Goal: Task Accomplishment & Management: Manage account settings

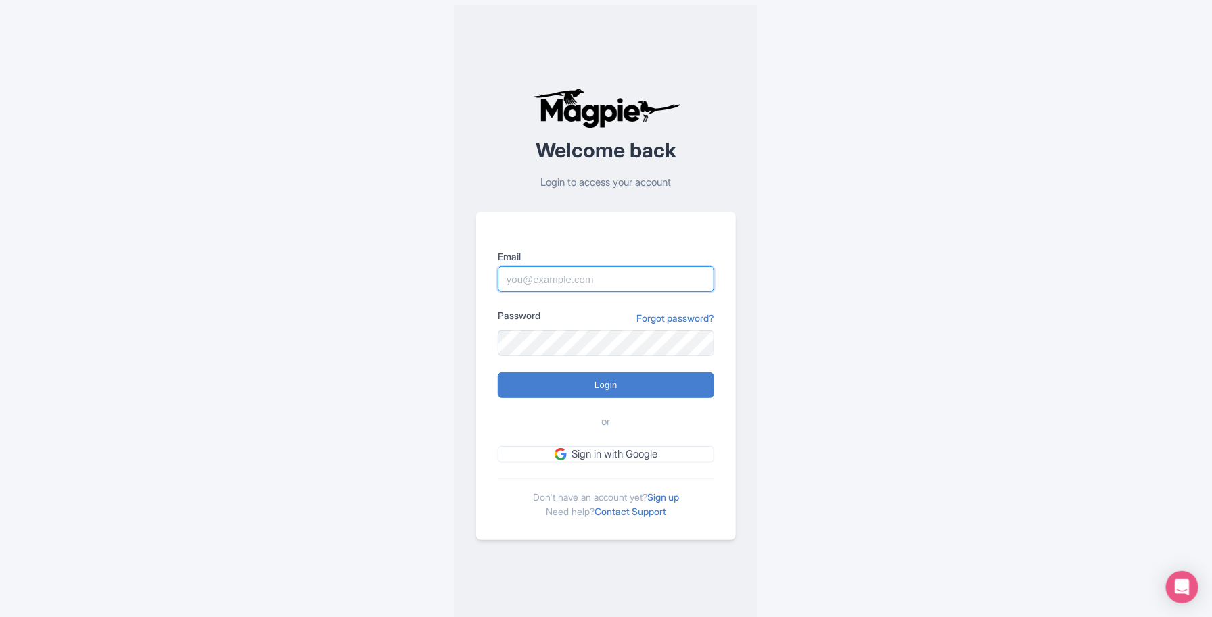
click at [576, 275] on input "Email" at bounding box center [606, 279] width 216 height 26
type input "skronwitter@graylinetoronto.tours"
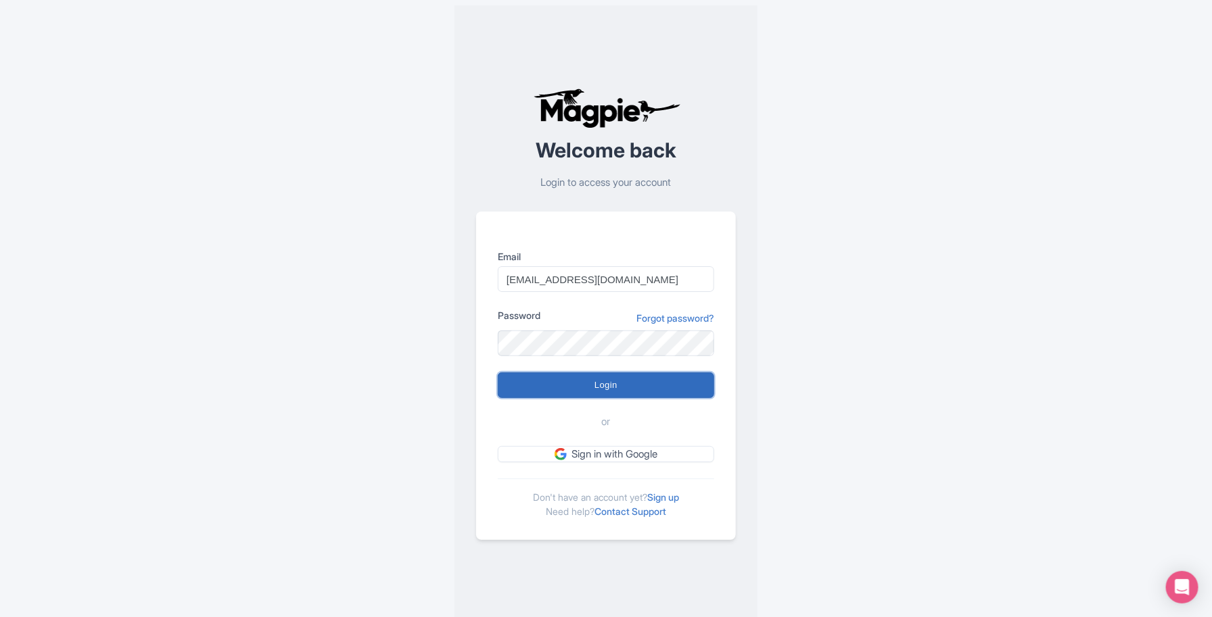
click at [644, 381] on input "Login" at bounding box center [606, 386] width 216 height 26
type input "Logging in..."
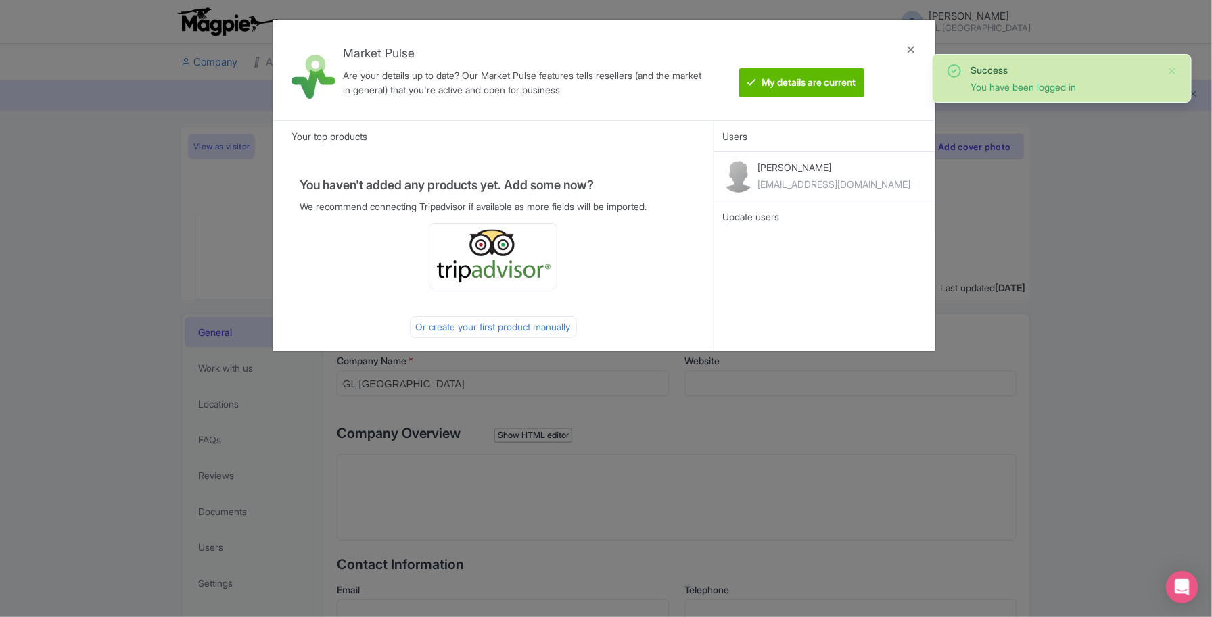
click at [112, 360] on div "Market Pulse Are your details up to date? Our Market Pulse features tells resel…" at bounding box center [606, 308] width 1212 height 617
click at [917, 45] on div at bounding box center [911, 69] width 32 height 79
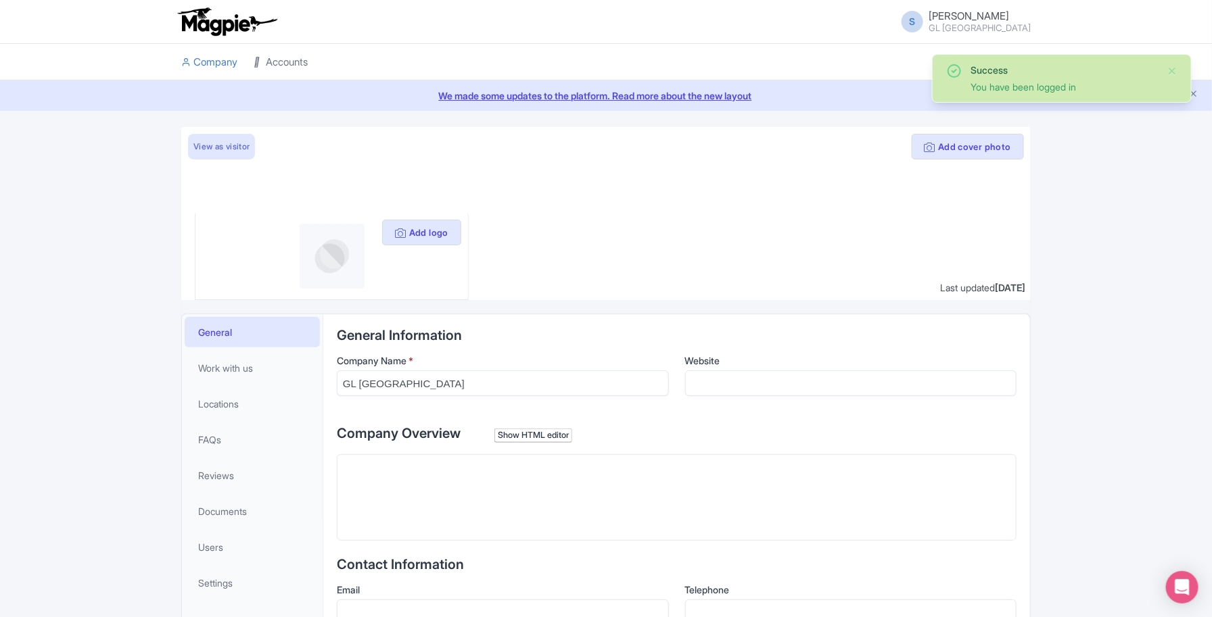
click at [299, 66] on link "Accounts" at bounding box center [281, 62] width 54 height 37
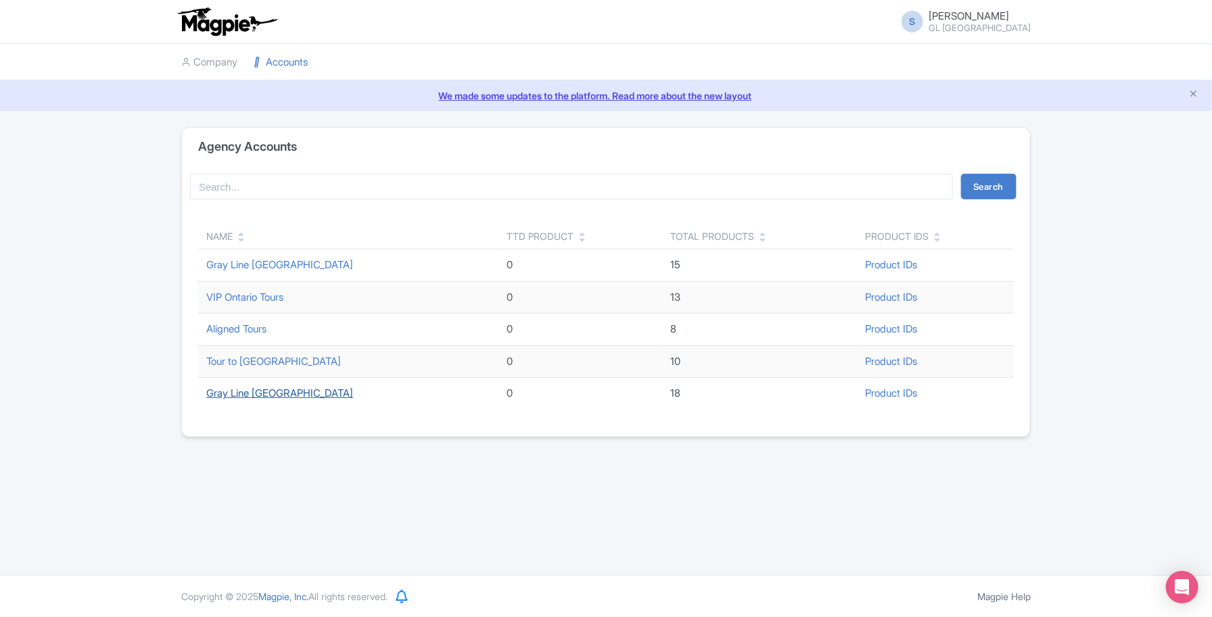
click at [259, 394] on link "Gray Line [GEOGRAPHIC_DATA]" at bounding box center [279, 393] width 147 height 13
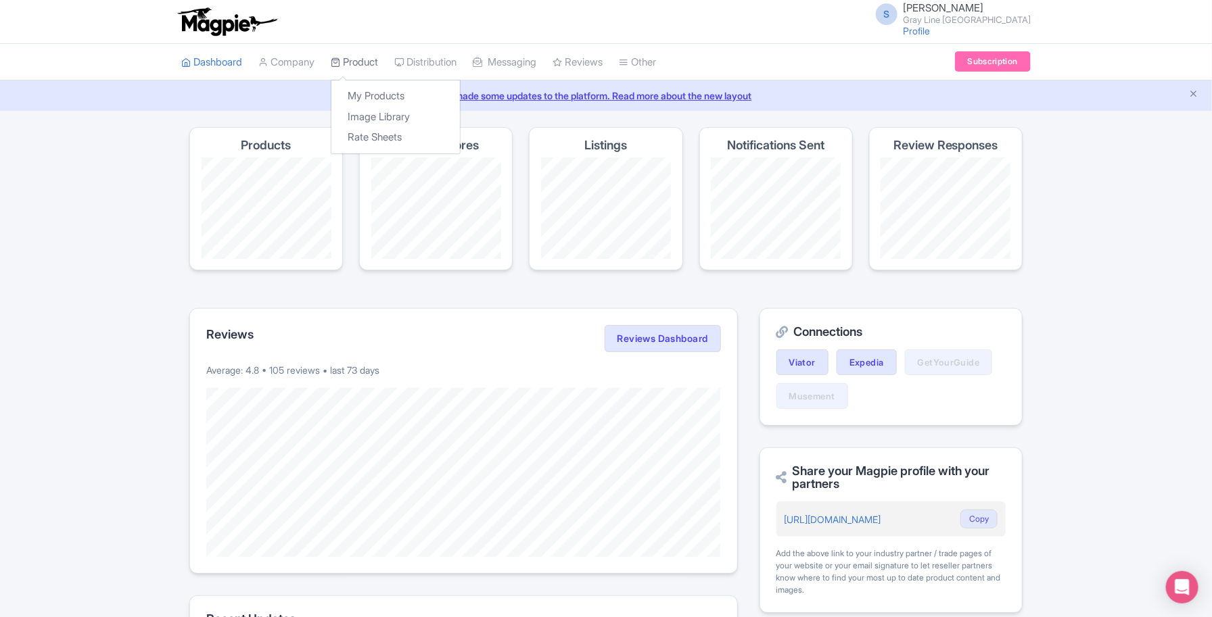
click at [346, 55] on link "Product" at bounding box center [354, 62] width 47 height 37
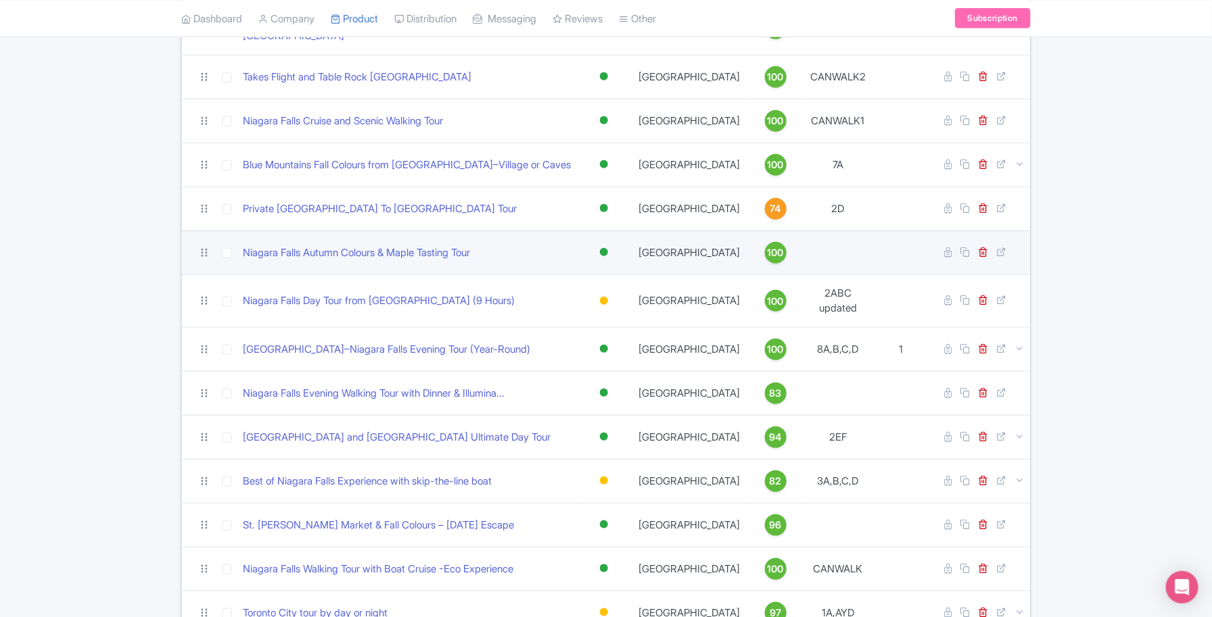
scroll to position [423, 0]
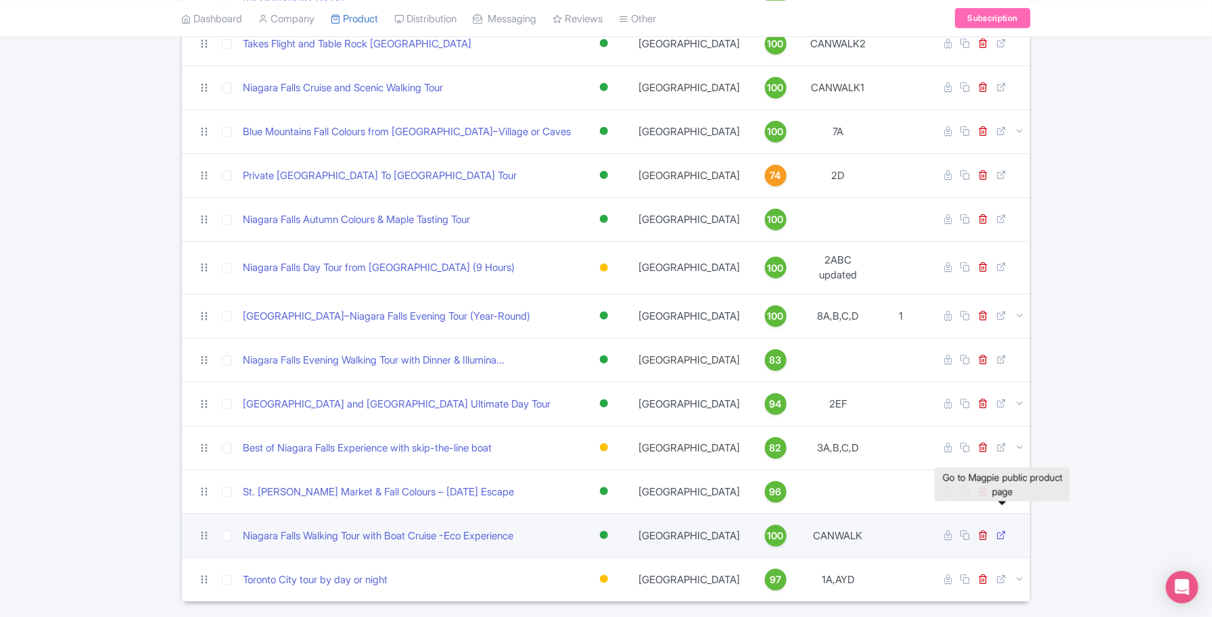
click at [1006, 530] on link at bounding box center [1002, 536] width 13 height 13
